Goal: Navigation & Orientation: Find specific page/section

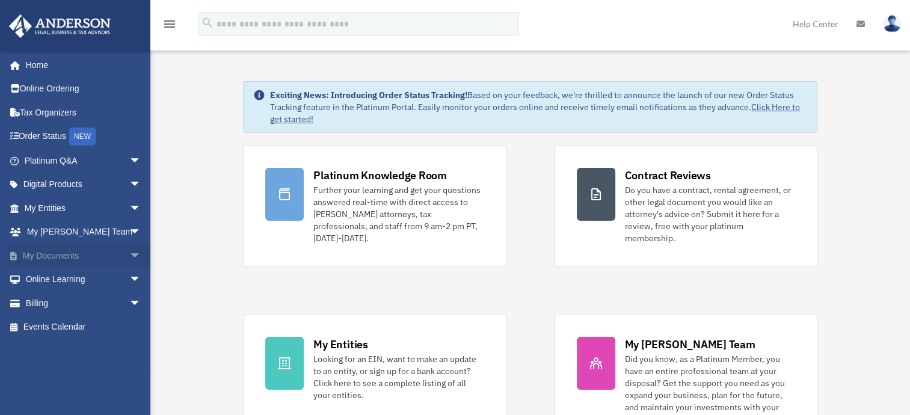
click at [82, 254] on link "My Documents arrow_drop_down" at bounding box center [83, 256] width 151 height 24
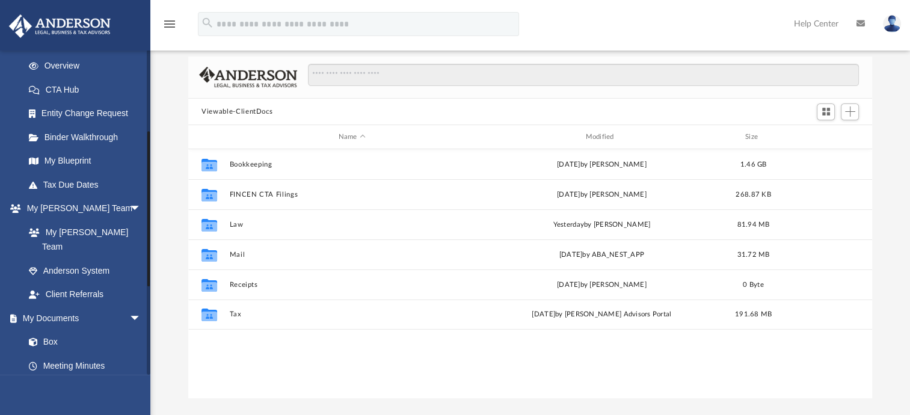
scroll to position [106, 0]
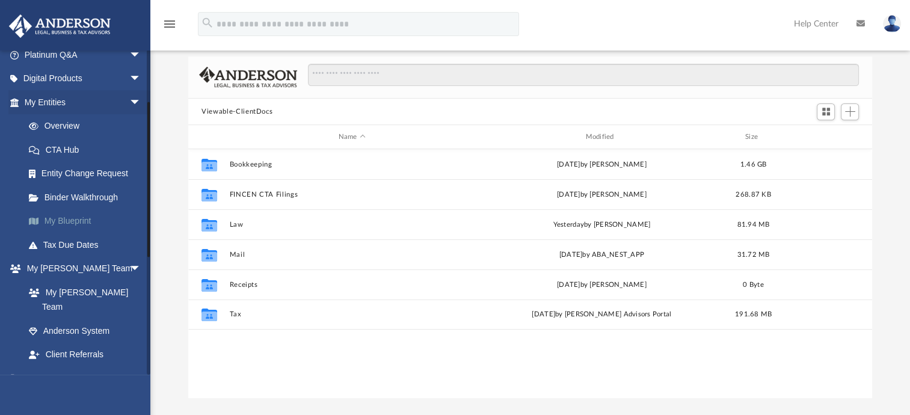
click at [111, 221] on link "My Blueprint" at bounding box center [88, 221] width 143 height 24
